Goal: Transaction & Acquisition: Purchase product/service

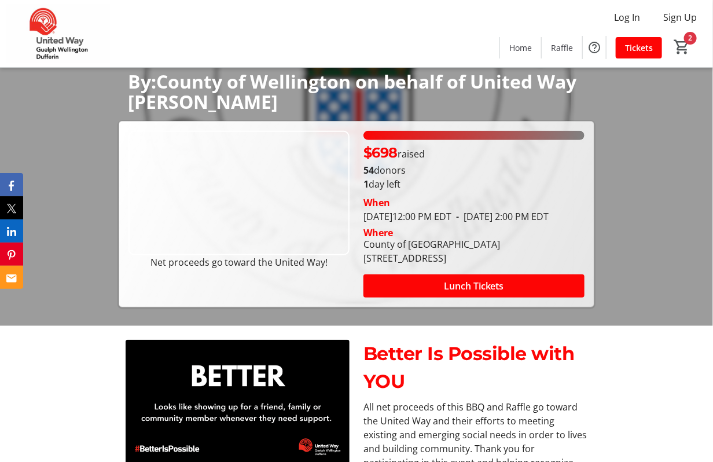
scroll to position [174, 0]
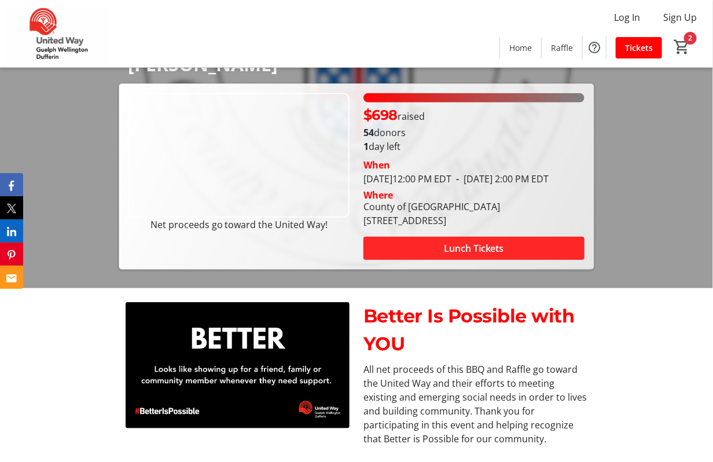
click at [463, 252] on span "Lunch Tickets" at bounding box center [474, 248] width 60 height 14
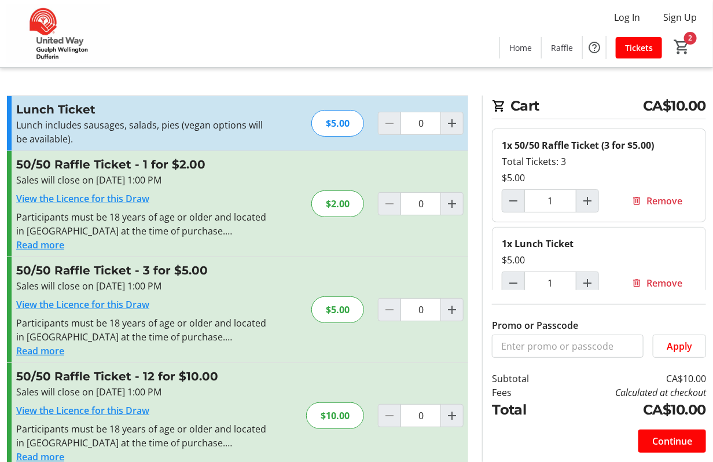
type input "1"
click at [452, 197] on mat-icon "Increment by one" at bounding box center [452, 204] width 14 height 14
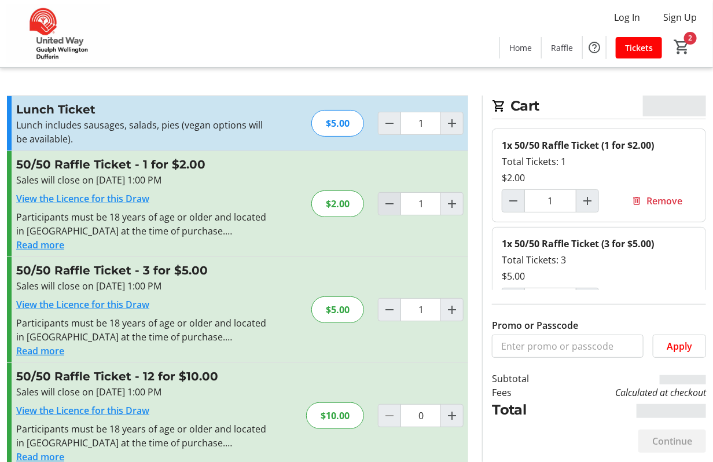
click at [390, 208] on mat-icon "Decrement by one" at bounding box center [390, 204] width 14 height 14
type input "0"
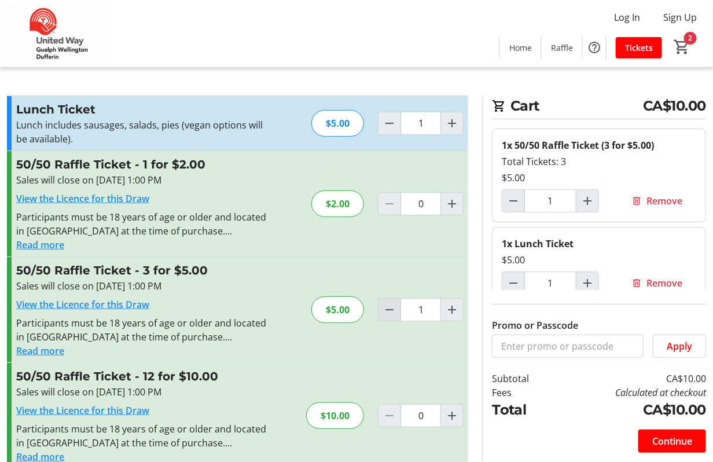
click at [390, 310] on mat-icon "Decrement by one" at bounding box center [390, 310] width 14 height 14
type input "0"
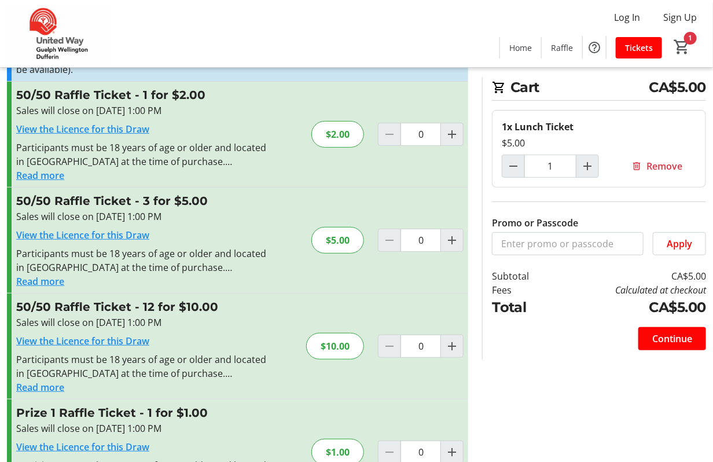
scroll to position [116, 0]
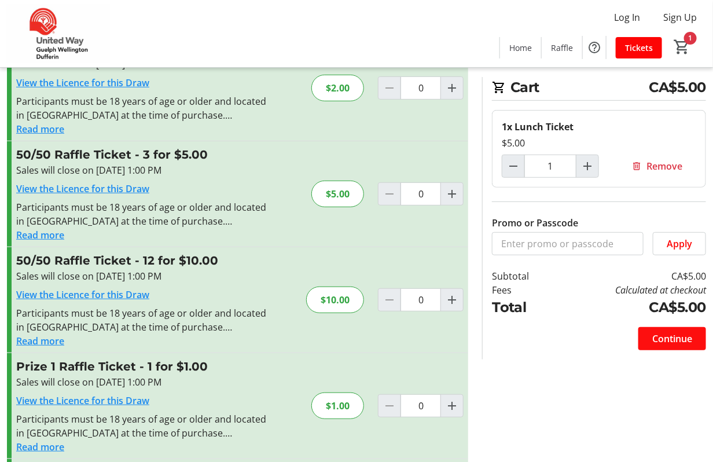
click at [661, 339] on span "Continue" at bounding box center [673, 339] width 40 height 14
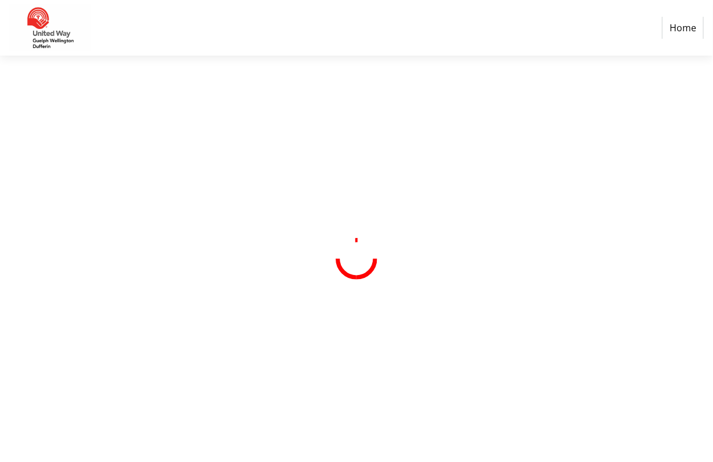
select select "CA"
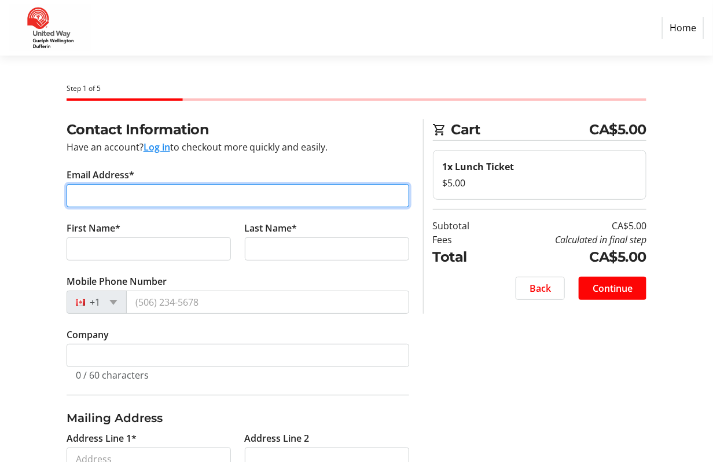
click at [103, 186] on input "Email Address*" at bounding box center [238, 195] width 343 height 23
type input "[PERSON_NAME][EMAIL_ADDRESS][DOMAIN_NAME]"
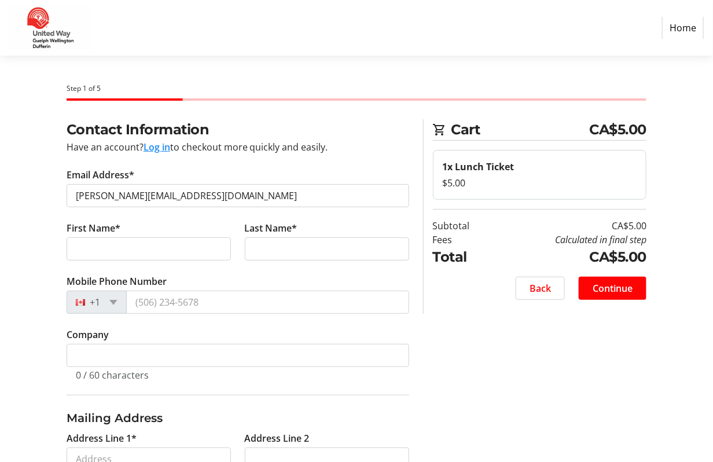
type input "[PERSON_NAME]"
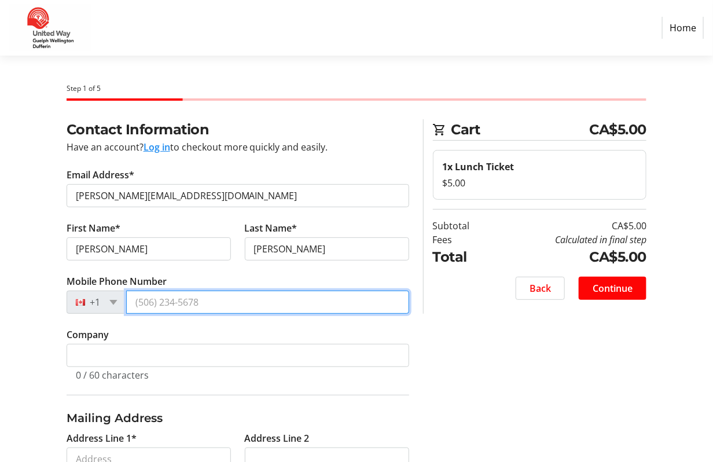
type input "[PHONE_NUMBER]"
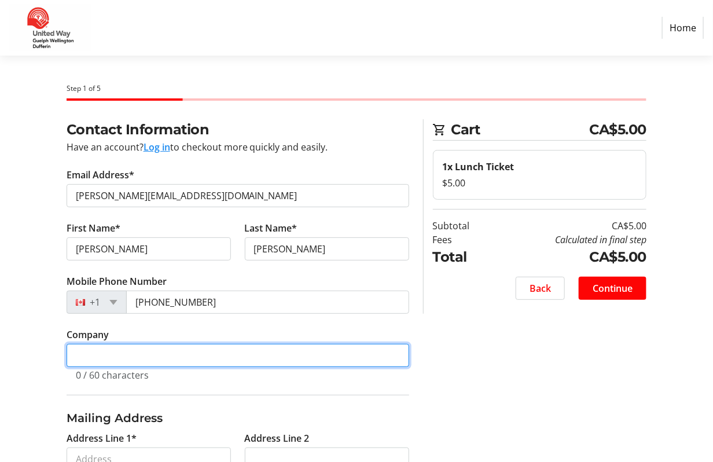
type input "County of [GEOGRAPHIC_DATA]"
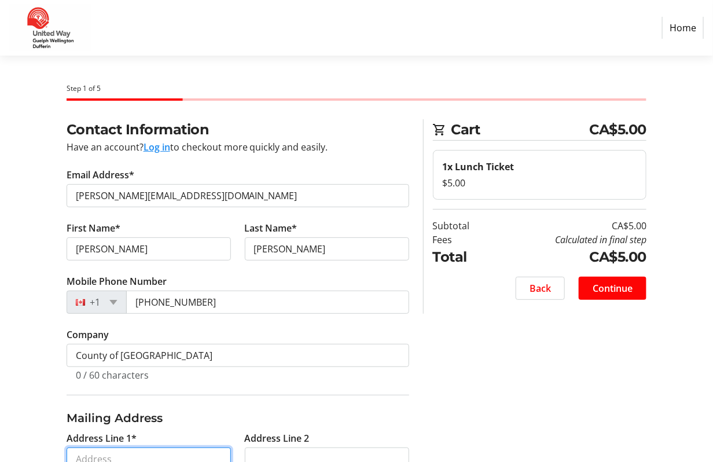
type input "[STREET_ADDRESS][PERSON_NAME]"
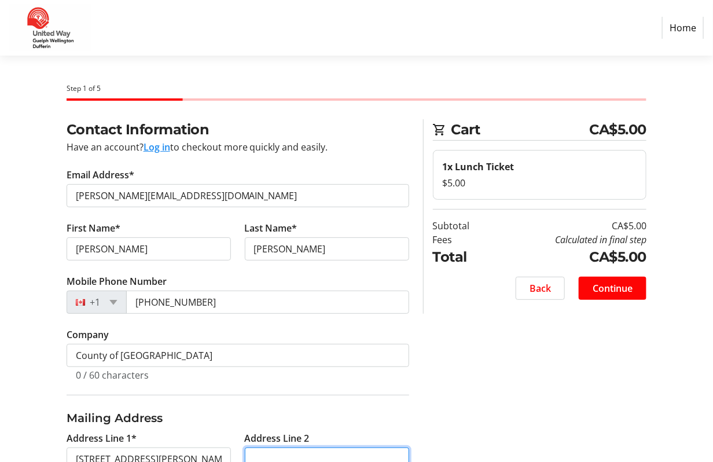
type input "Unit C13"
type input "Kitchener"
select select "ON"
type input "N2A0B7"
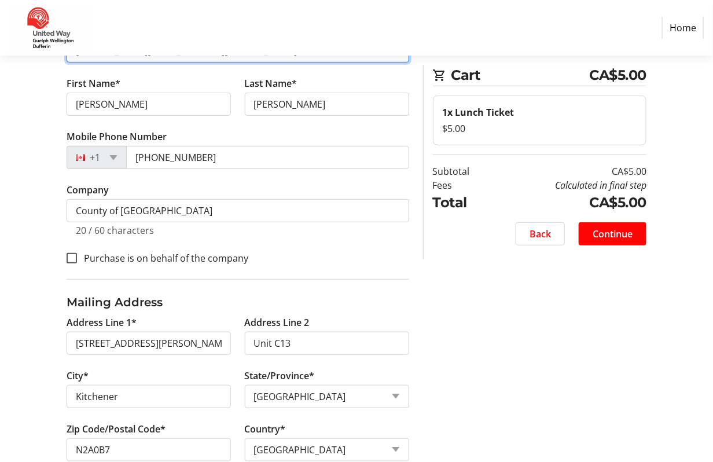
scroll to position [170, 0]
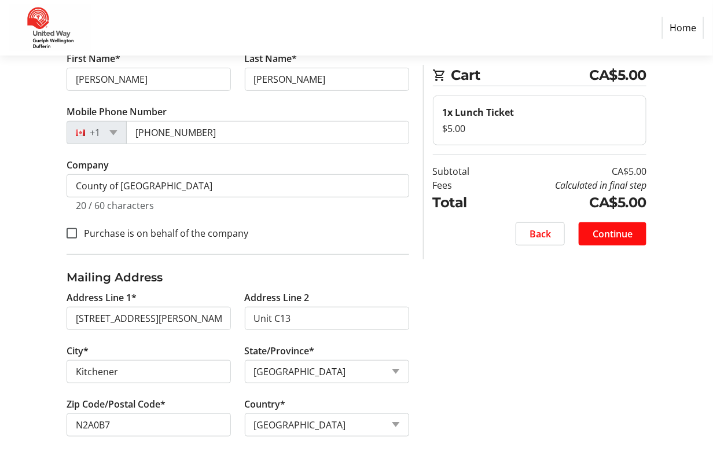
click at [613, 237] on span "Continue" at bounding box center [613, 234] width 40 height 14
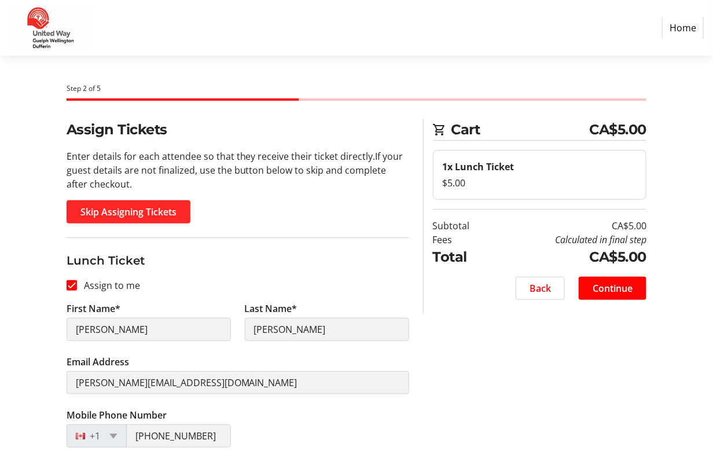
click at [122, 207] on span "Skip Assigning Tickets" at bounding box center [128, 212] width 96 height 14
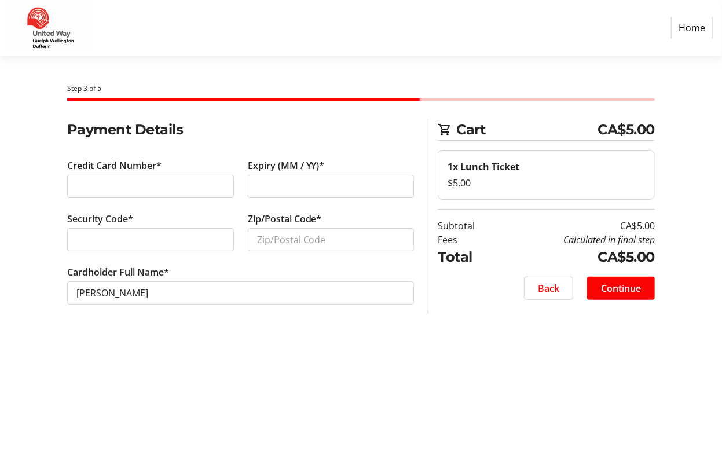
click at [182, 177] on div at bounding box center [150, 186] width 167 height 23
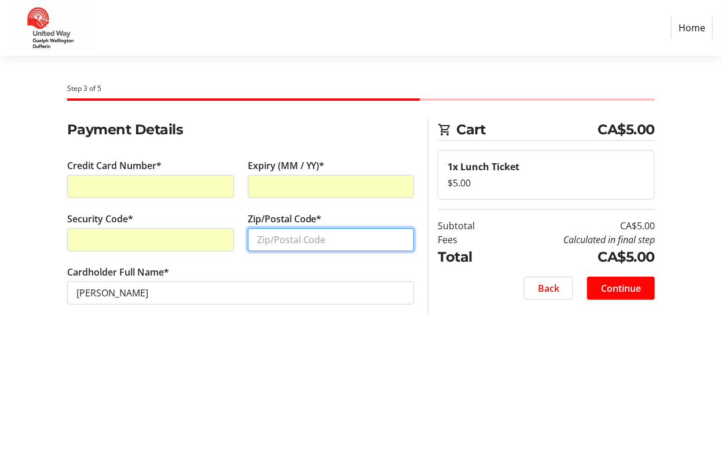
click at [278, 241] on input "Zip/Postal Code*" at bounding box center [331, 239] width 167 height 23
type input "N2A0B7"
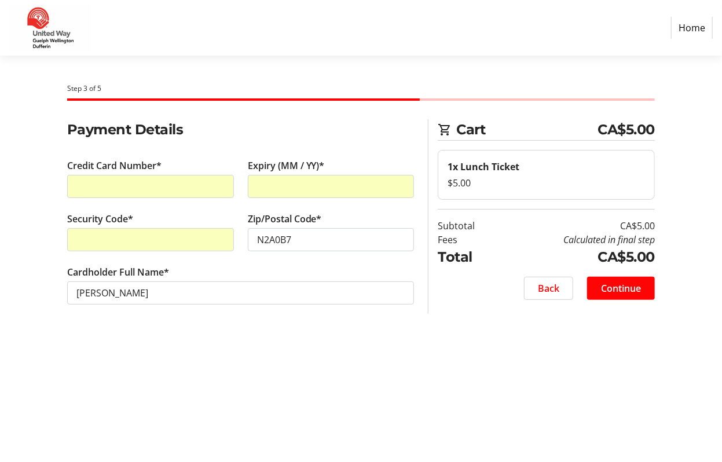
click at [203, 306] on tr-form-field "Cardholder Full Name* [PERSON_NAME]" at bounding box center [240, 291] width 347 height 53
click at [614, 284] on span "Continue" at bounding box center [621, 288] width 40 height 14
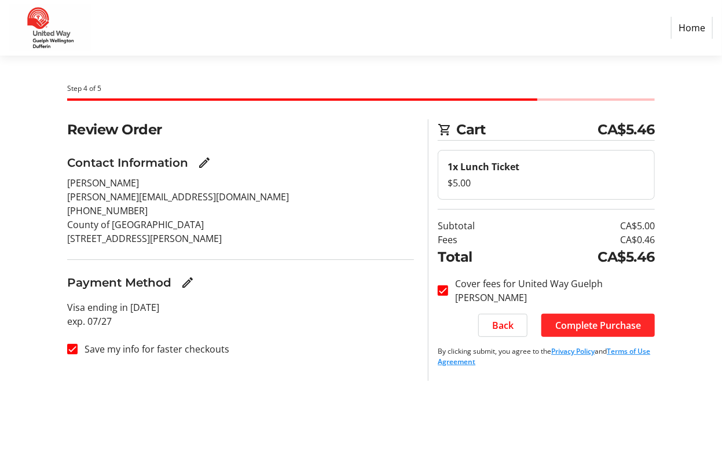
click at [598, 328] on span "Complete Purchase" at bounding box center [598, 325] width 86 height 14
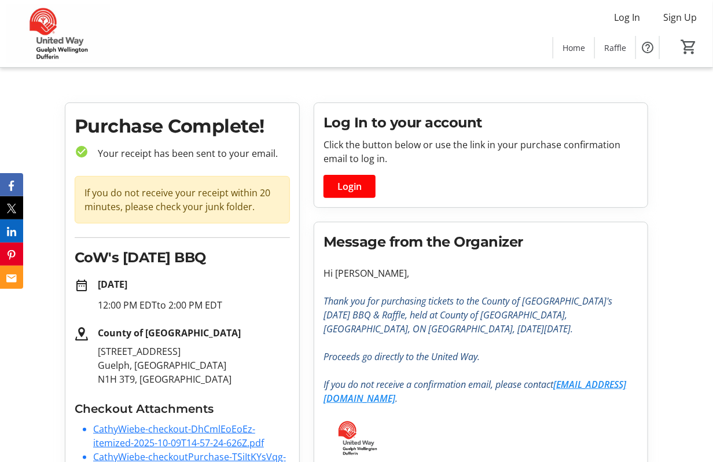
scroll to position [46, 0]
